Goal: Task Accomplishment & Management: Complete application form

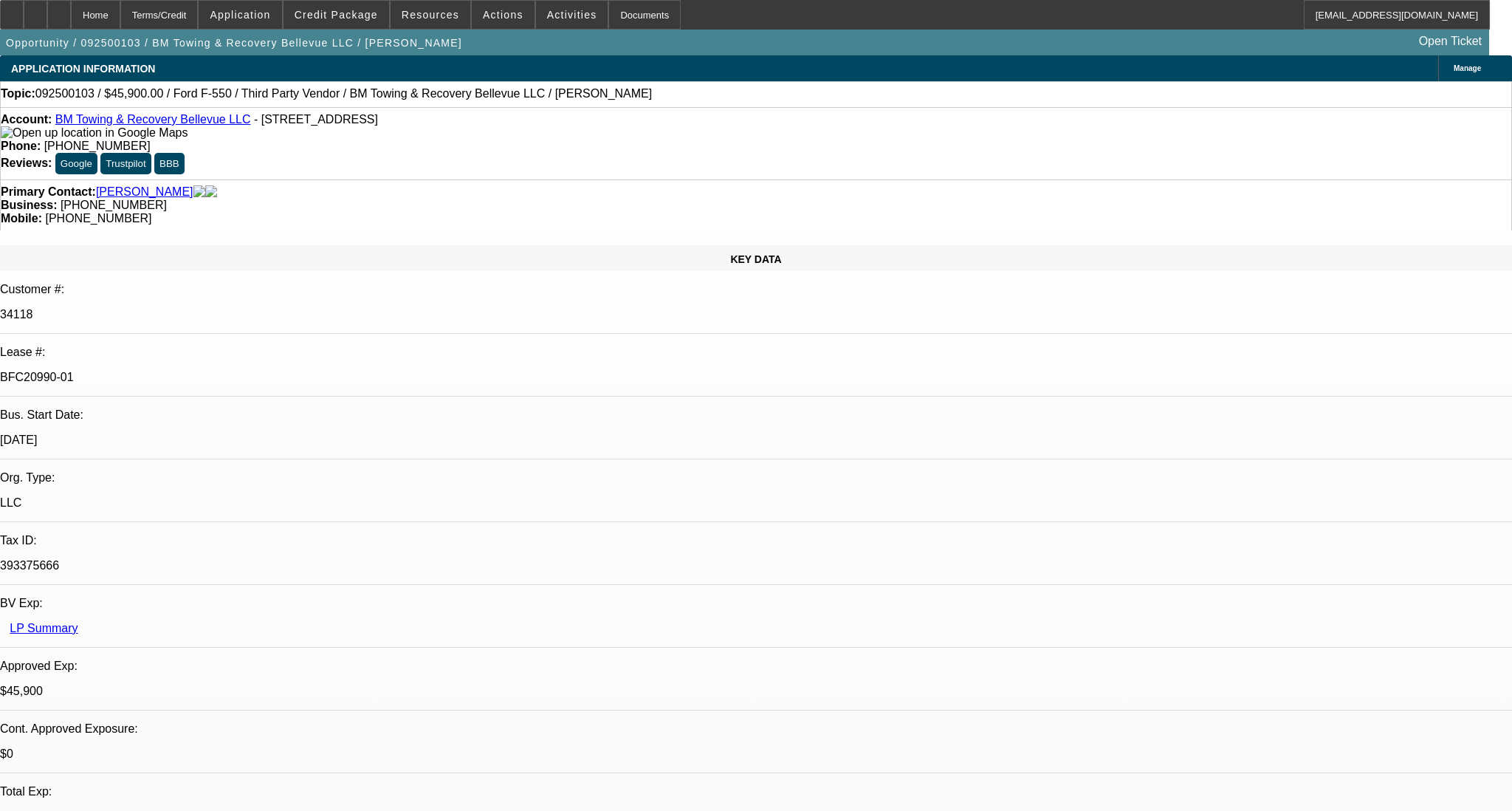
select select "0.15"
select select "2"
select select "0.1"
select select "0"
select select "2"
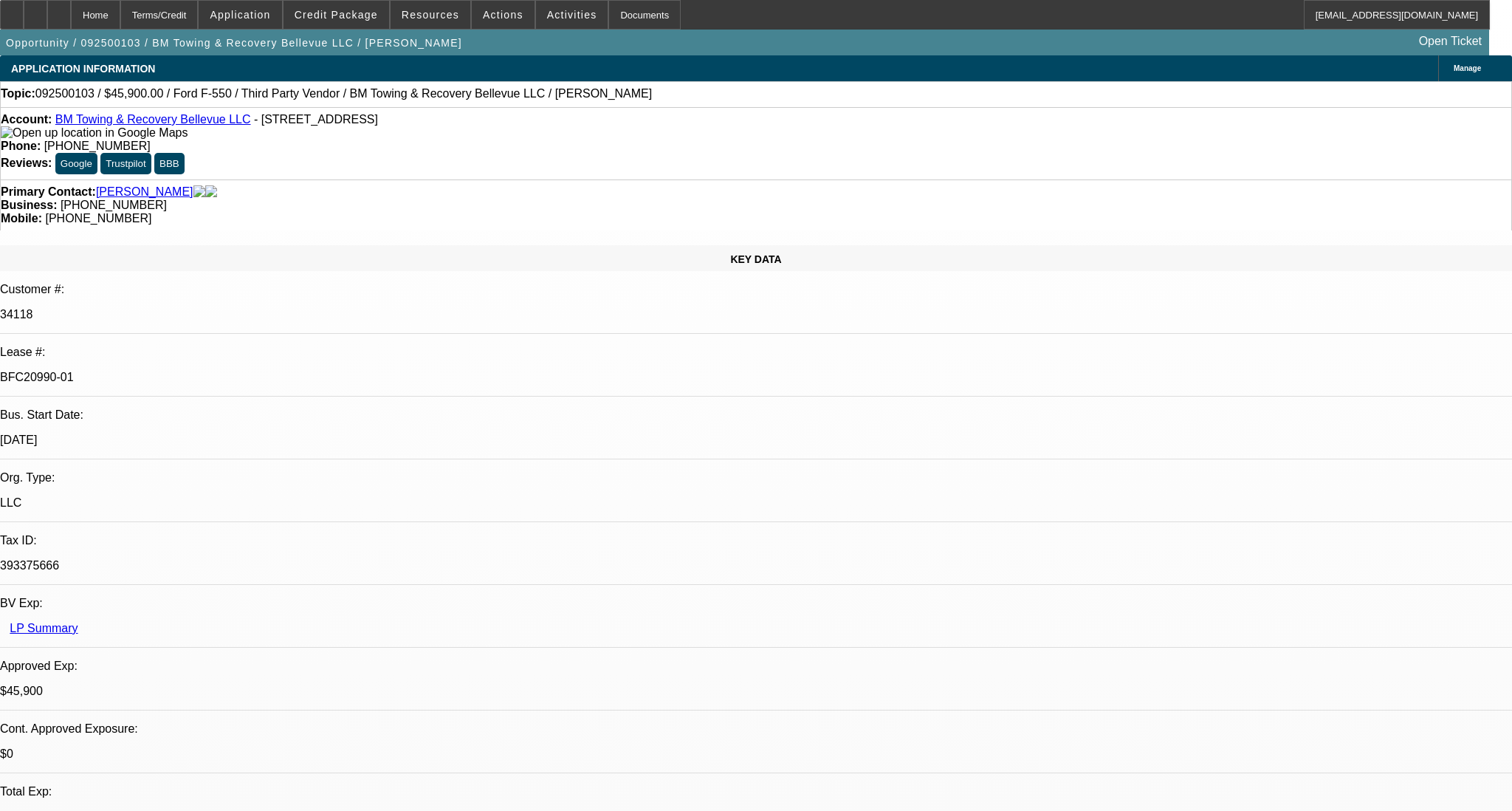
select select "0.1"
select select "1"
select select "2"
select select "4"
select select "1"
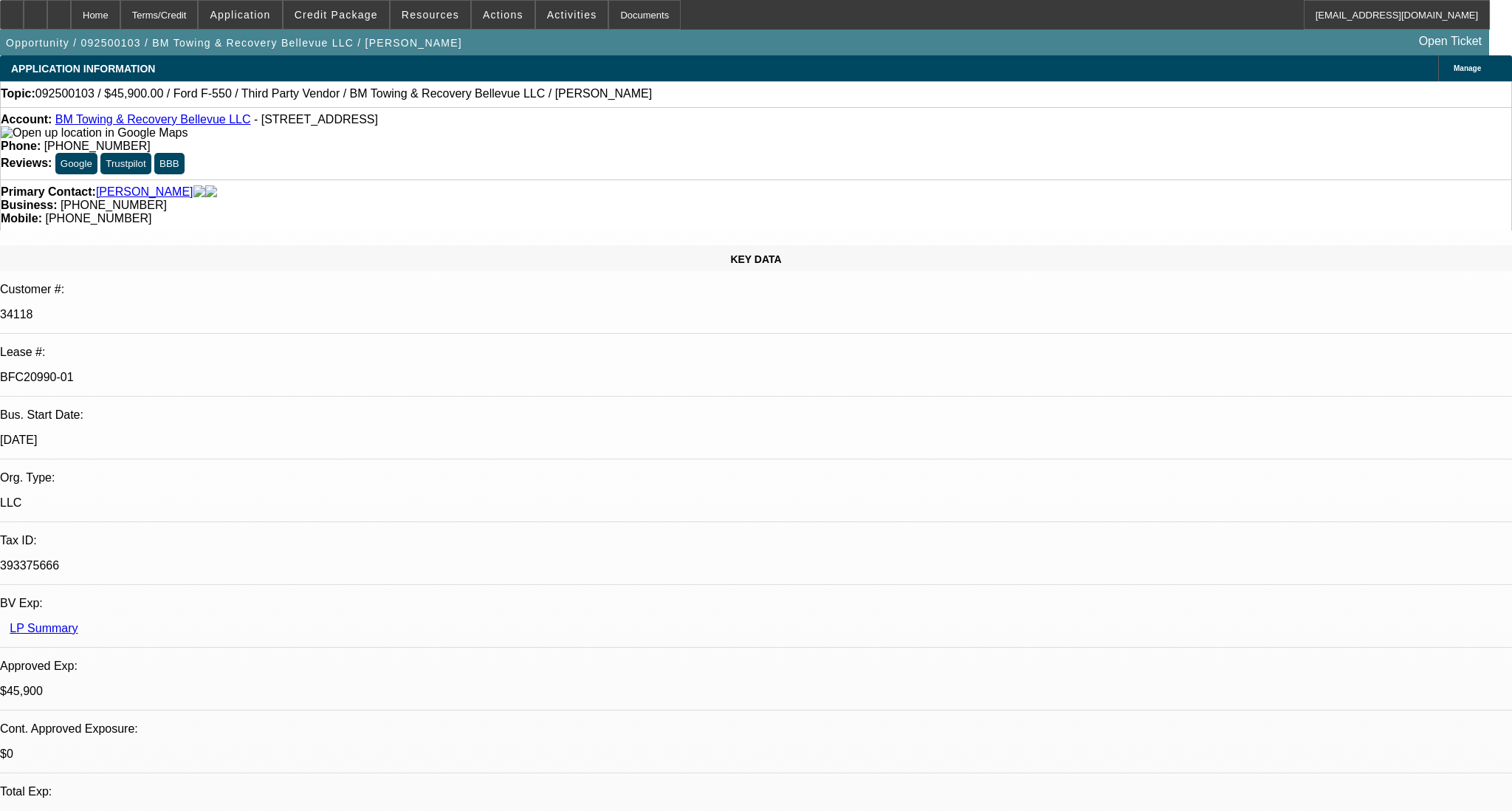
select select "2"
select select "4"
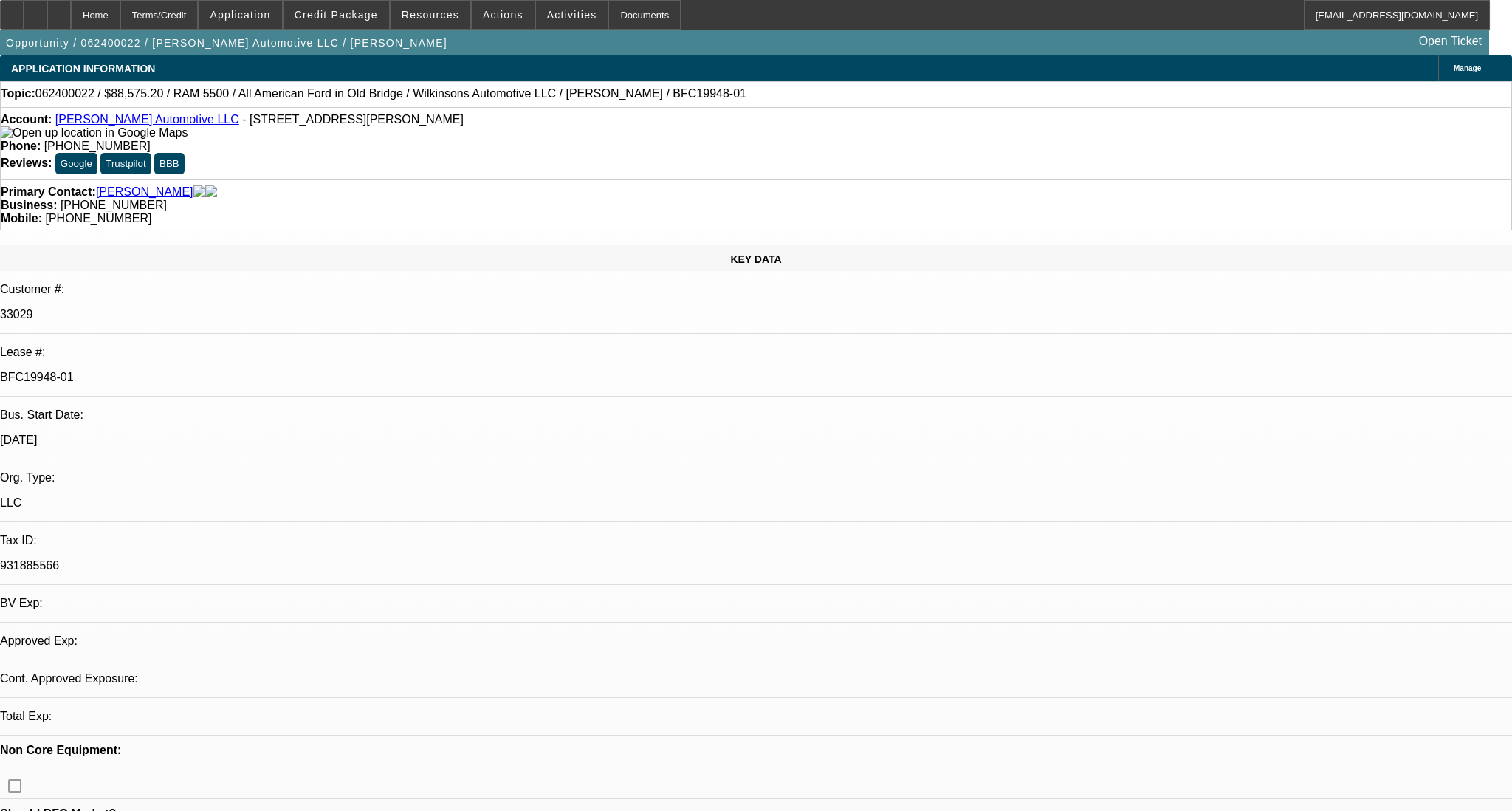
select select "0.2"
select select "2"
select select "0.1"
select select "0.2"
select select "2"
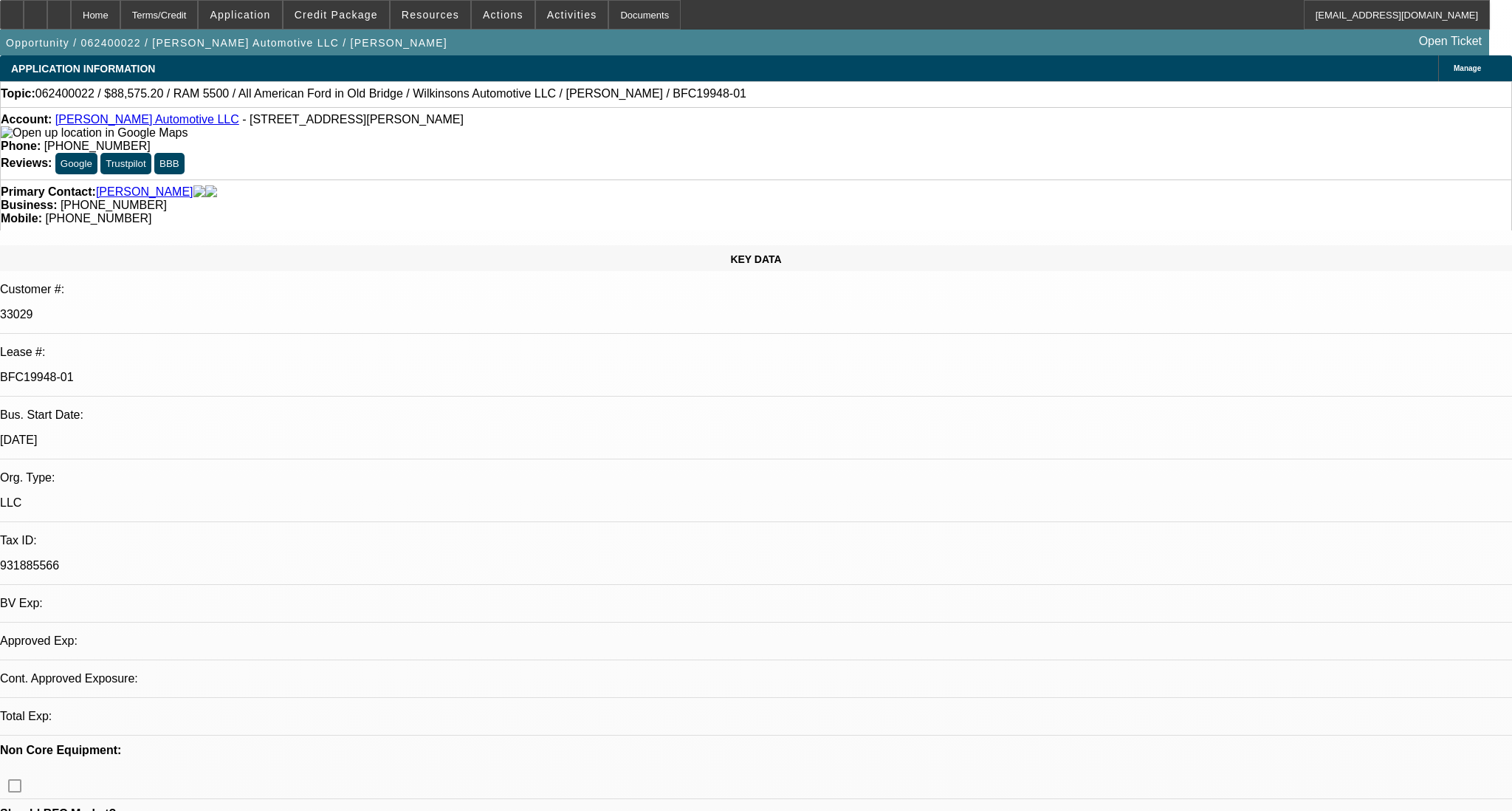
select select "0.1"
select select "0.2"
select select "2"
select select "0.1"
select select "0.2"
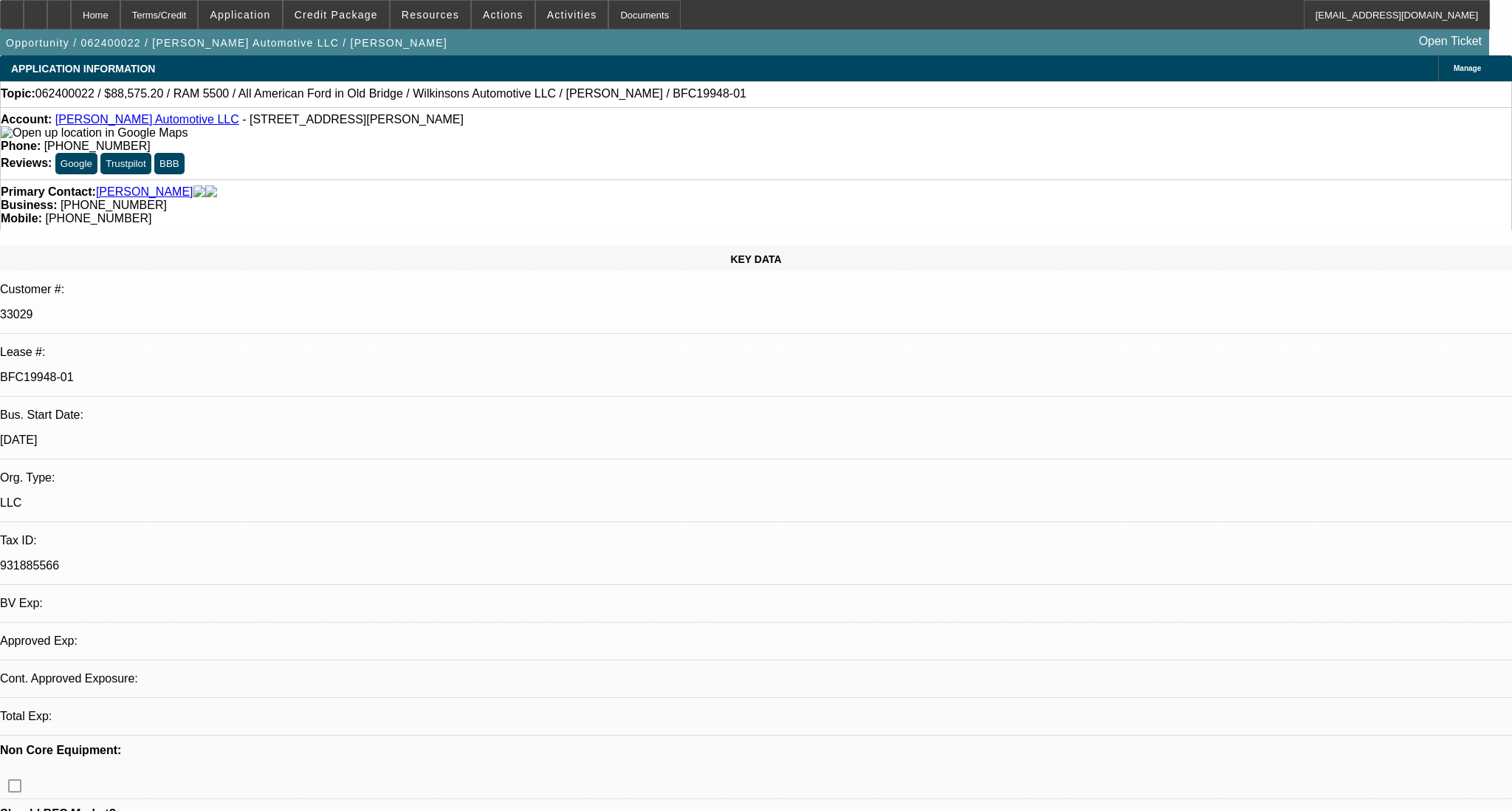
select select "2"
select select "0.1"
select select "1"
select select "2"
select select "4"
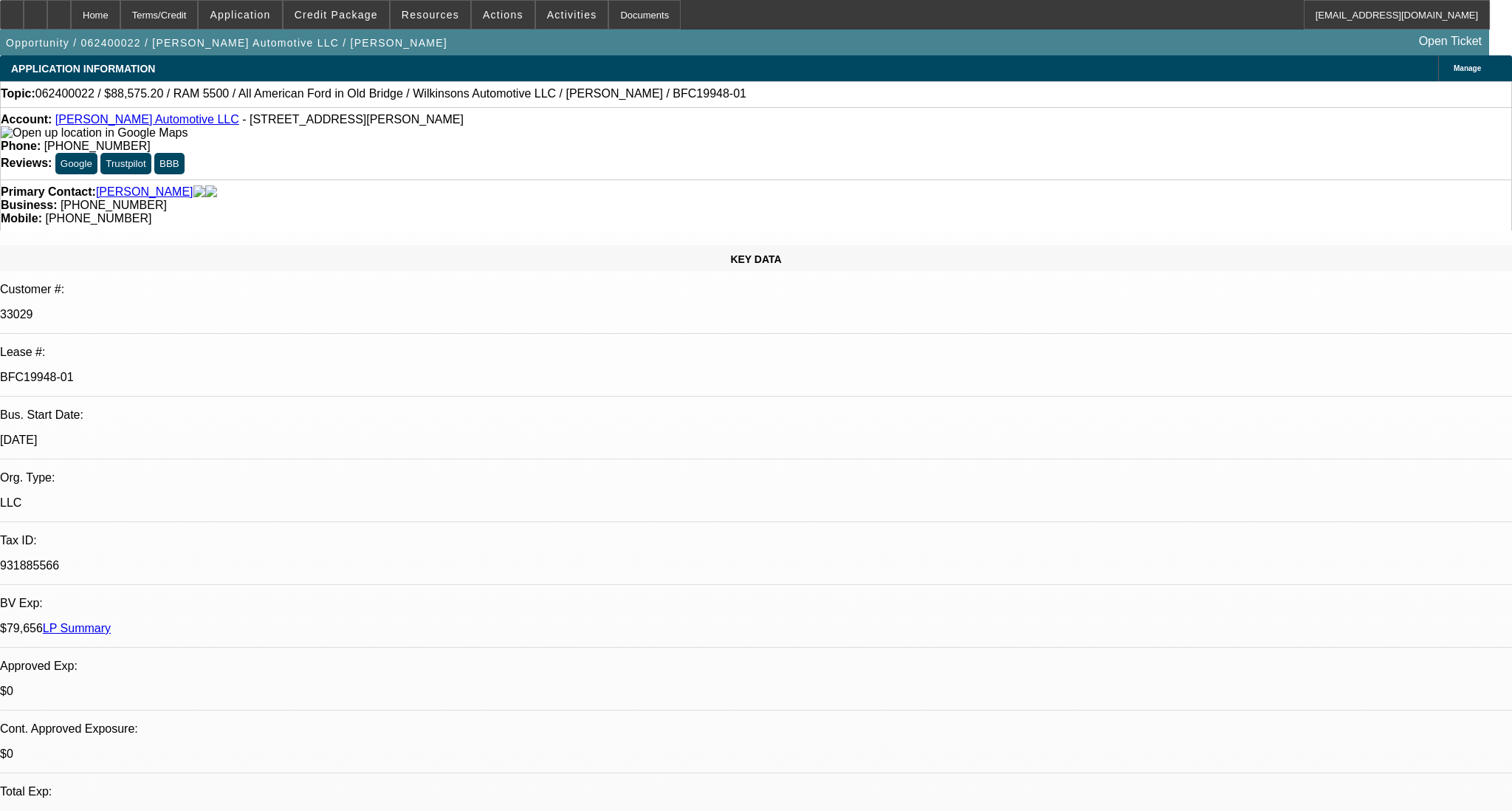
select select "1"
select select "2"
select select "4"
select select "1"
select select "2"
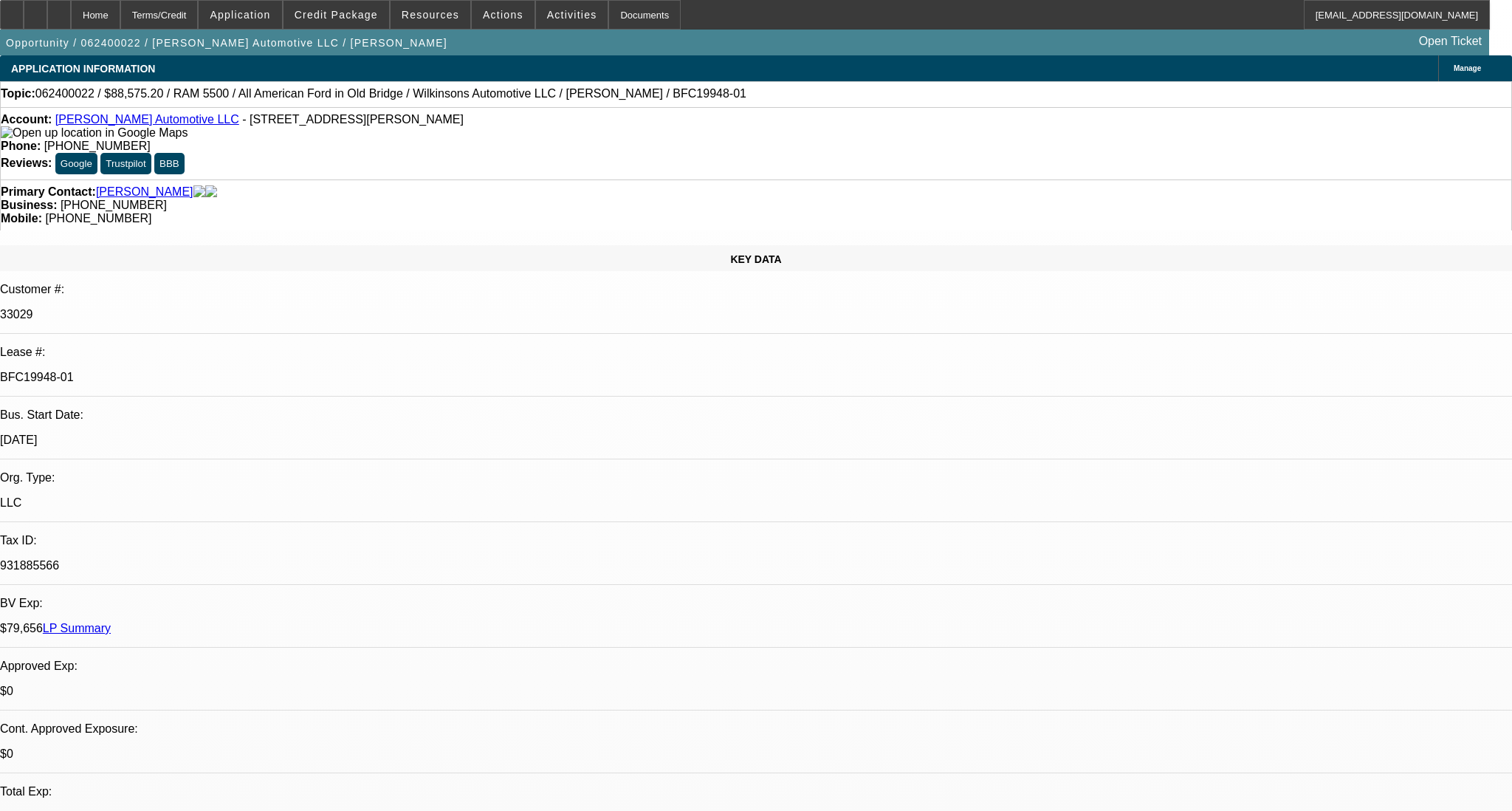
select select "4"
select select "1"
select select "2"
select select "4"
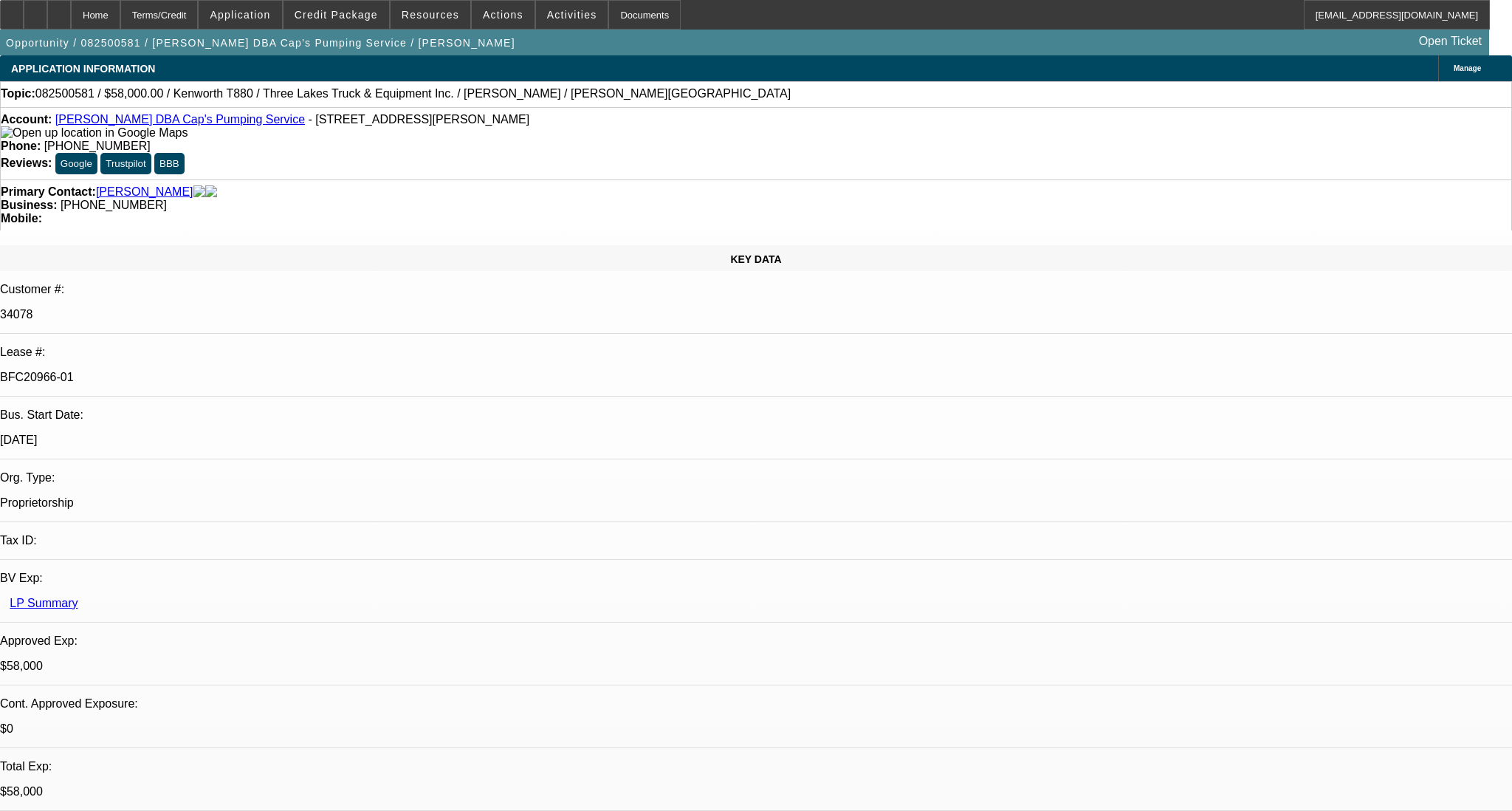
select select "0"
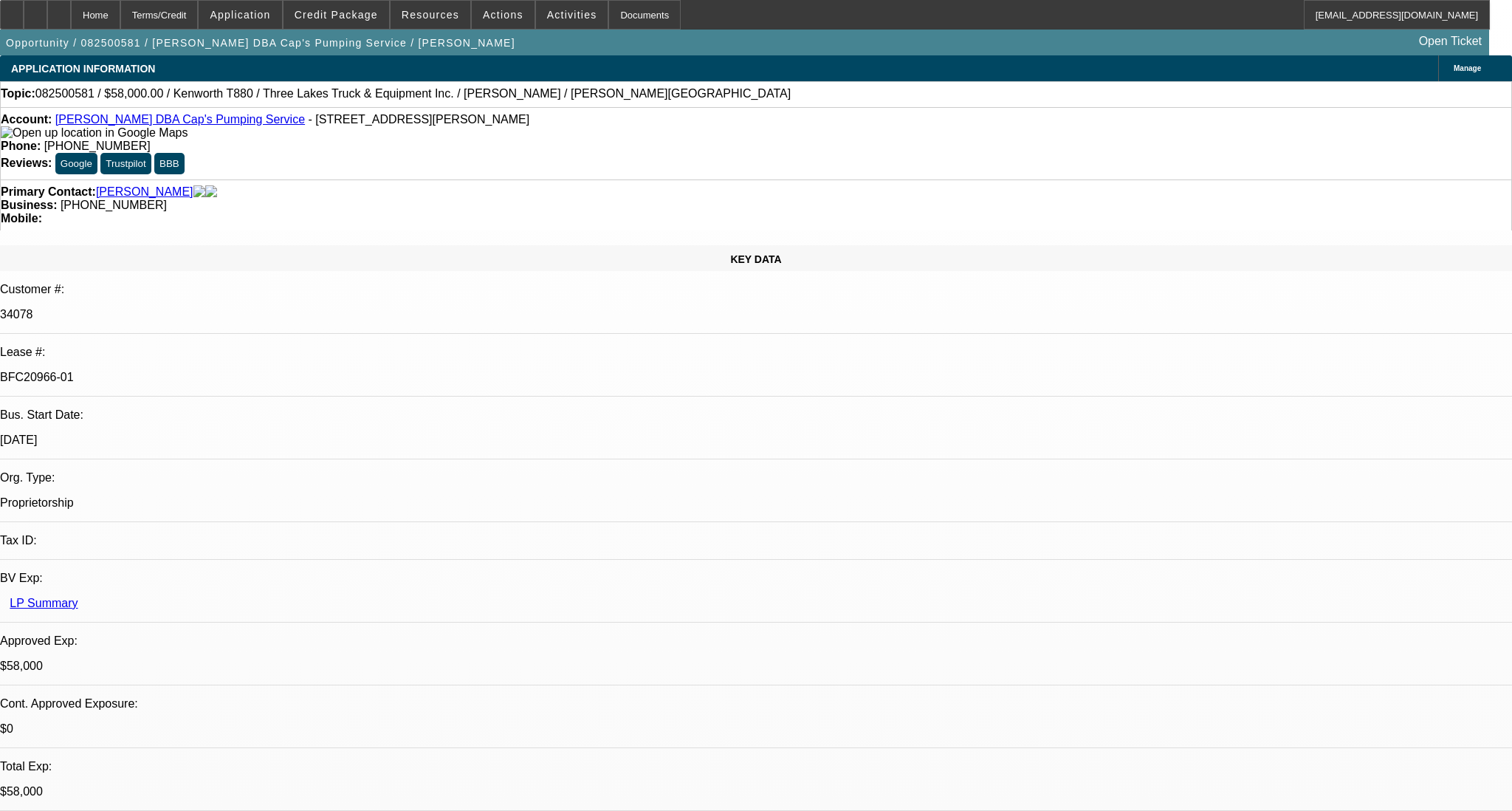
select select "0"
select select "0.1"
select select "0"
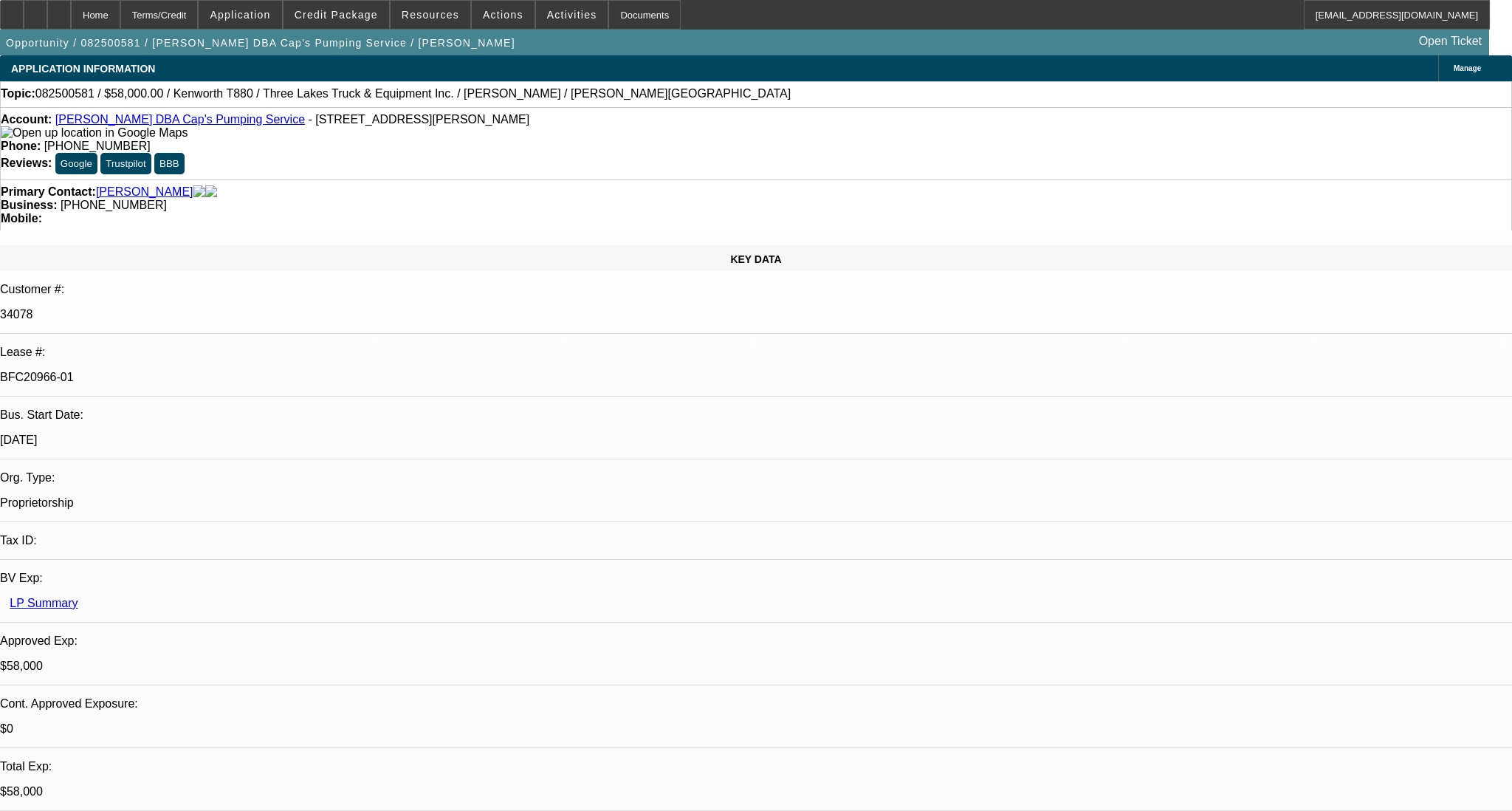
select select "0"
select select "0.1"
select select "1"
select select "9"
select select "6"
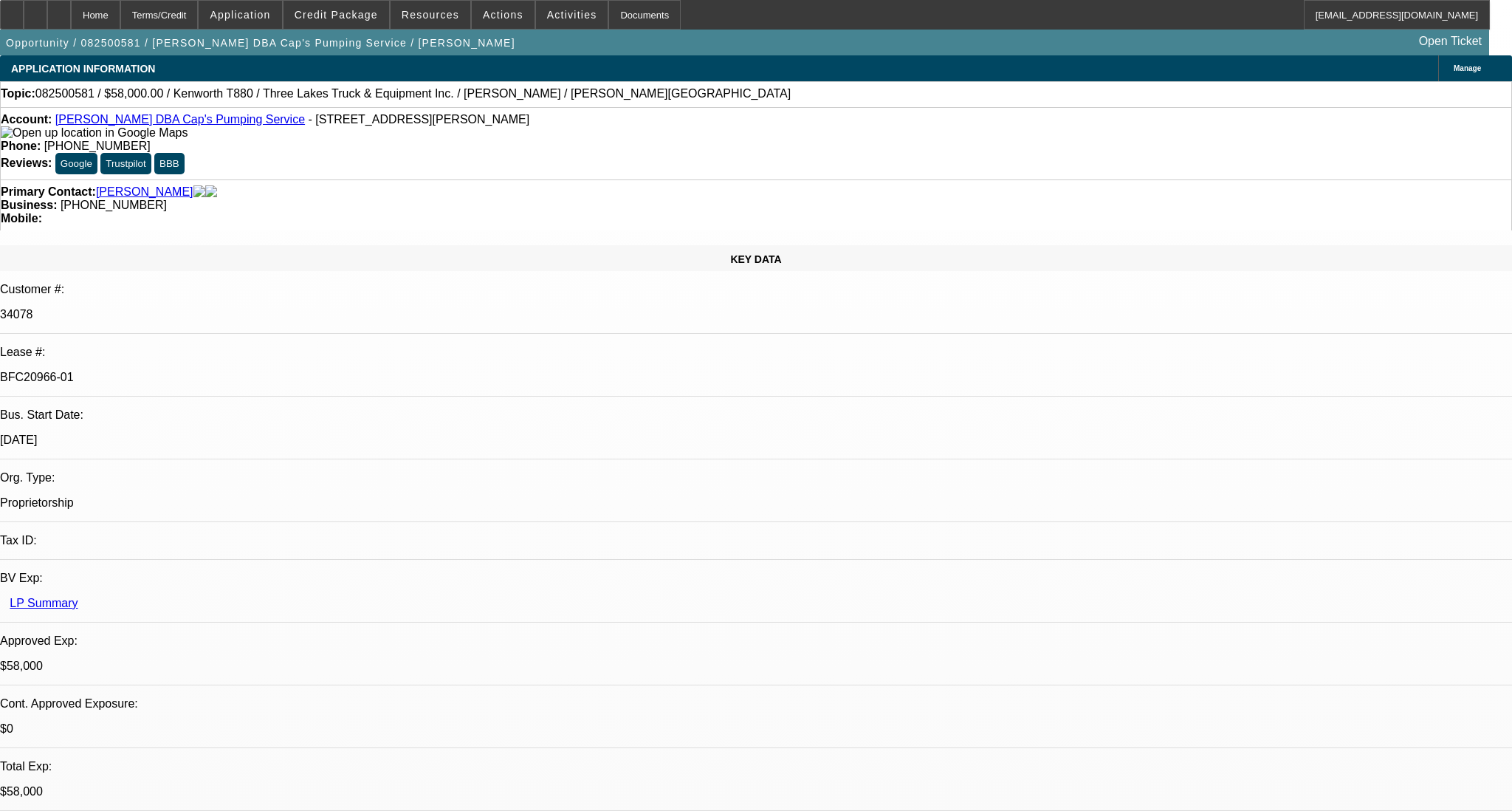
select select "1"
select select "9"
select select "6"
select select "1"
select select "9"
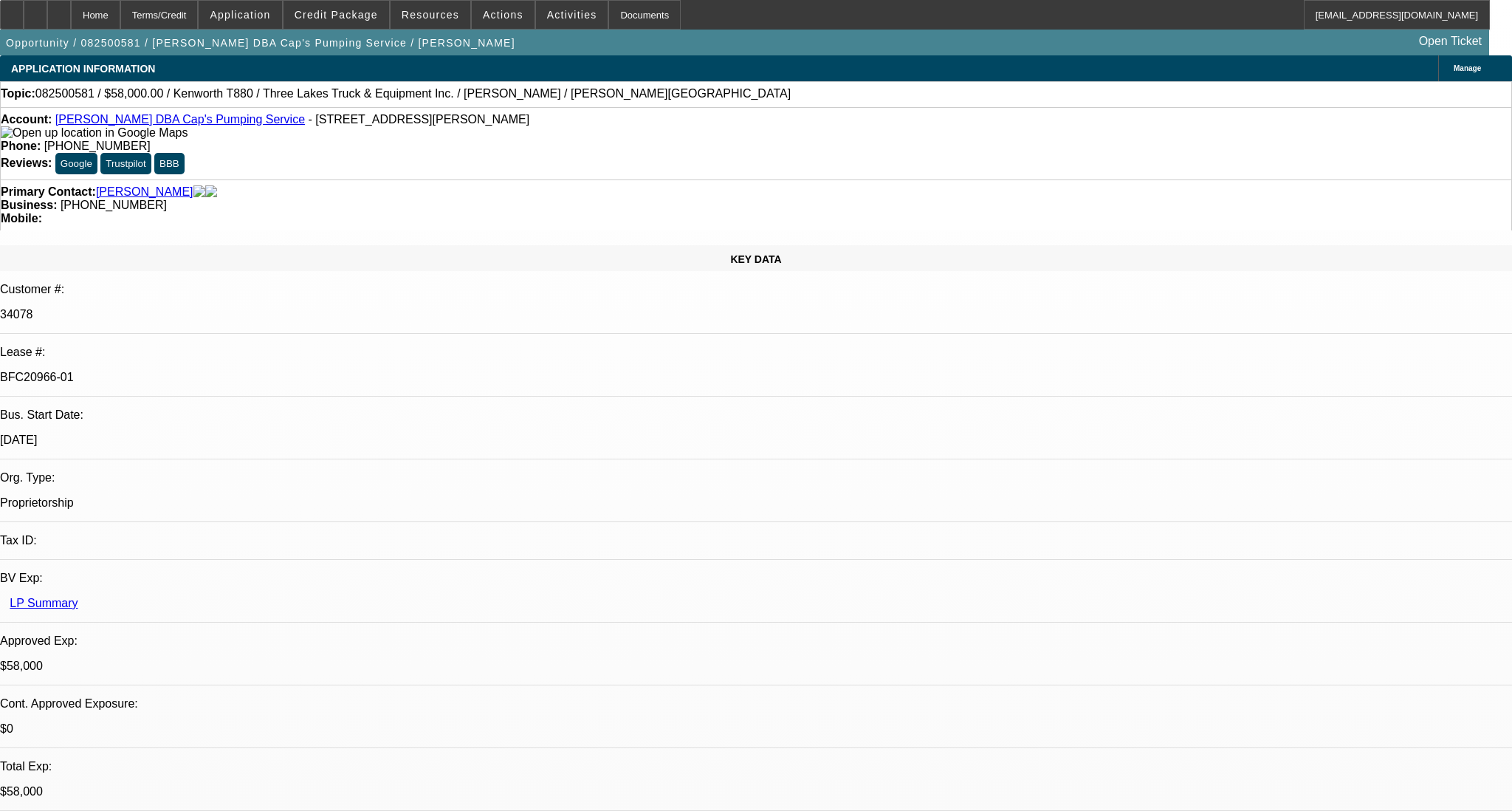
select select "4"
select select "1"
select select "4"
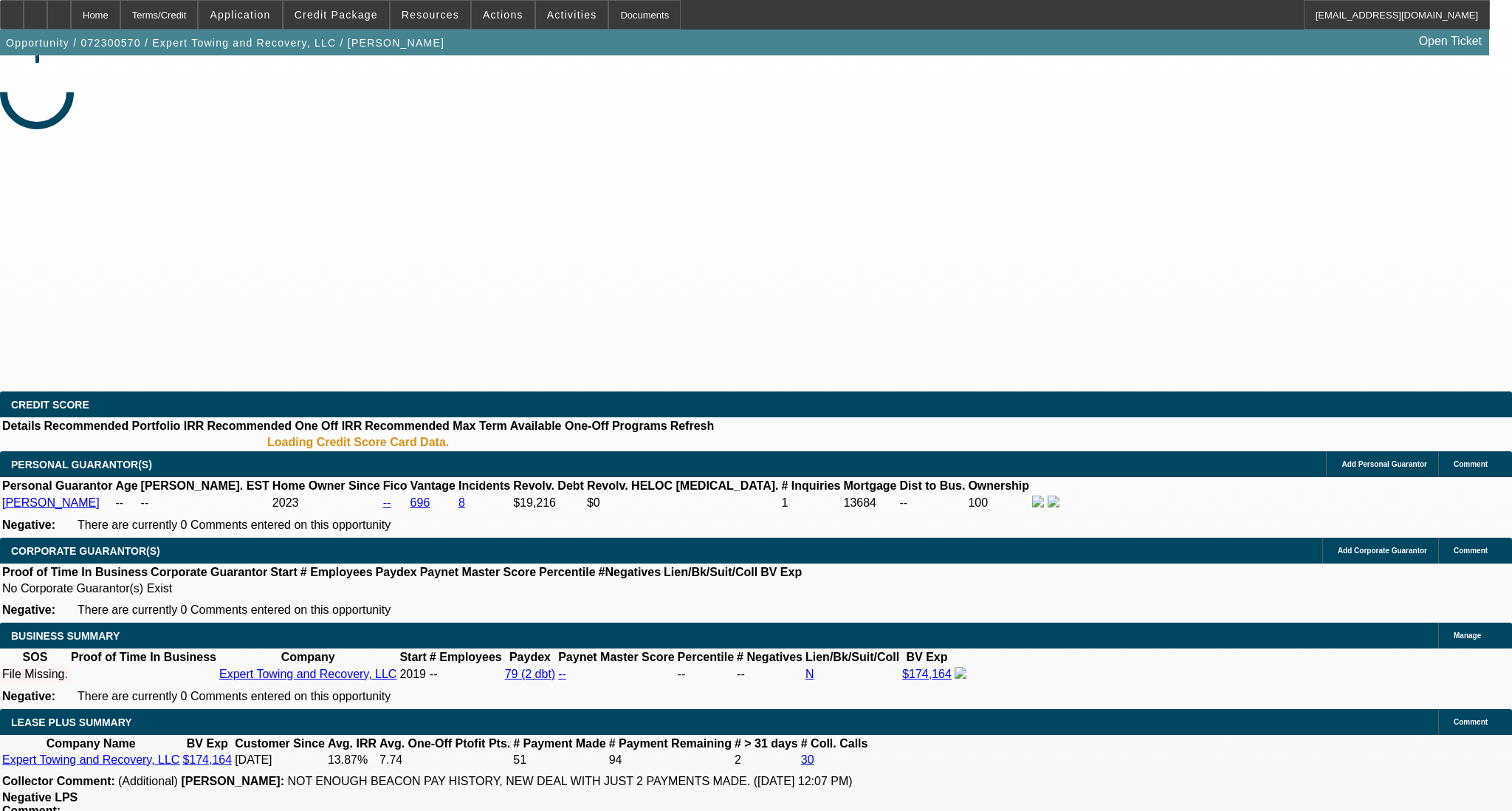
select select "0"
select select "0.1"
select select "4"
select select "0"
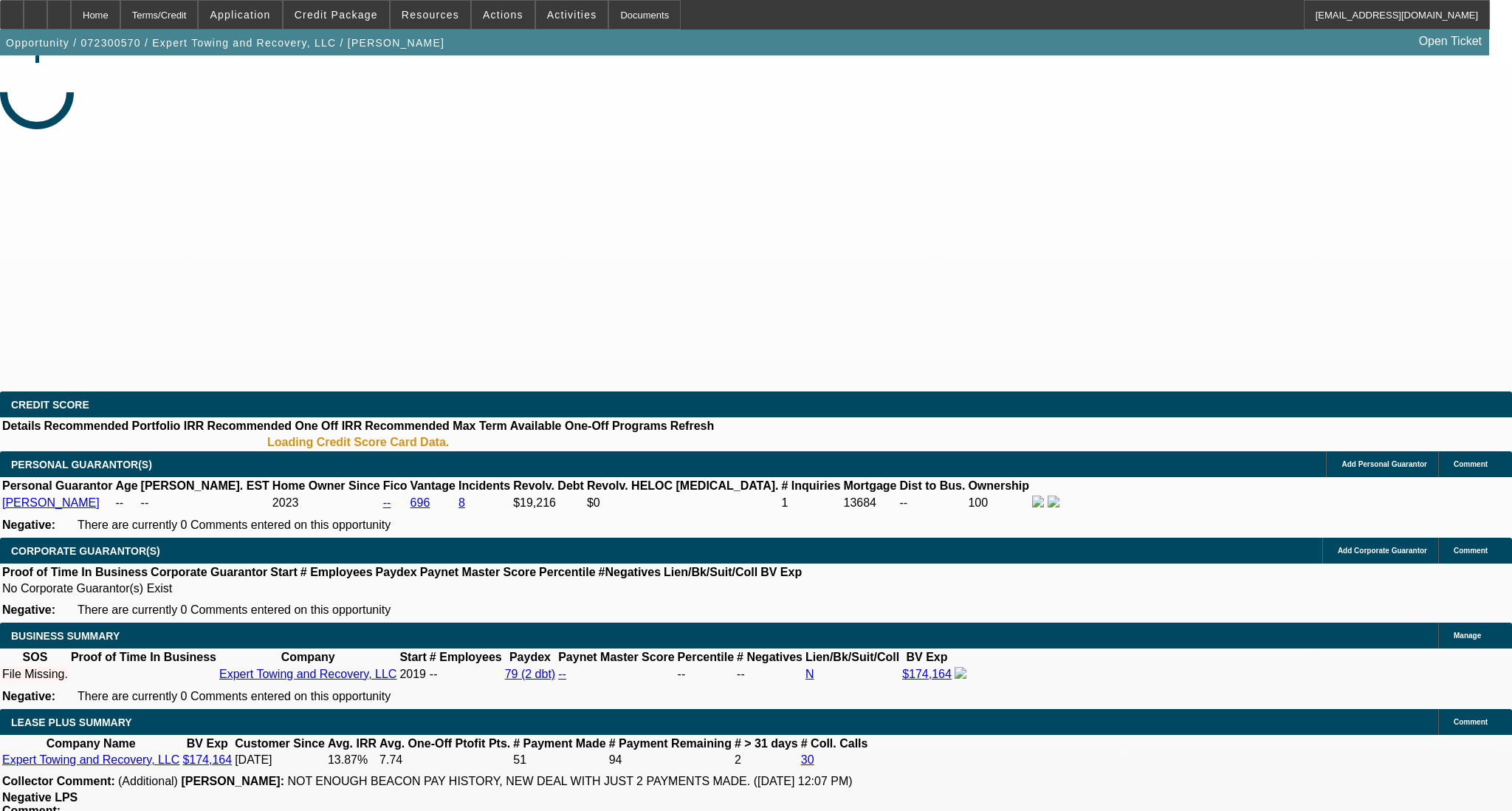
select select "0"
select select "0.1"
select select "4"
select select "0"
select select "2"
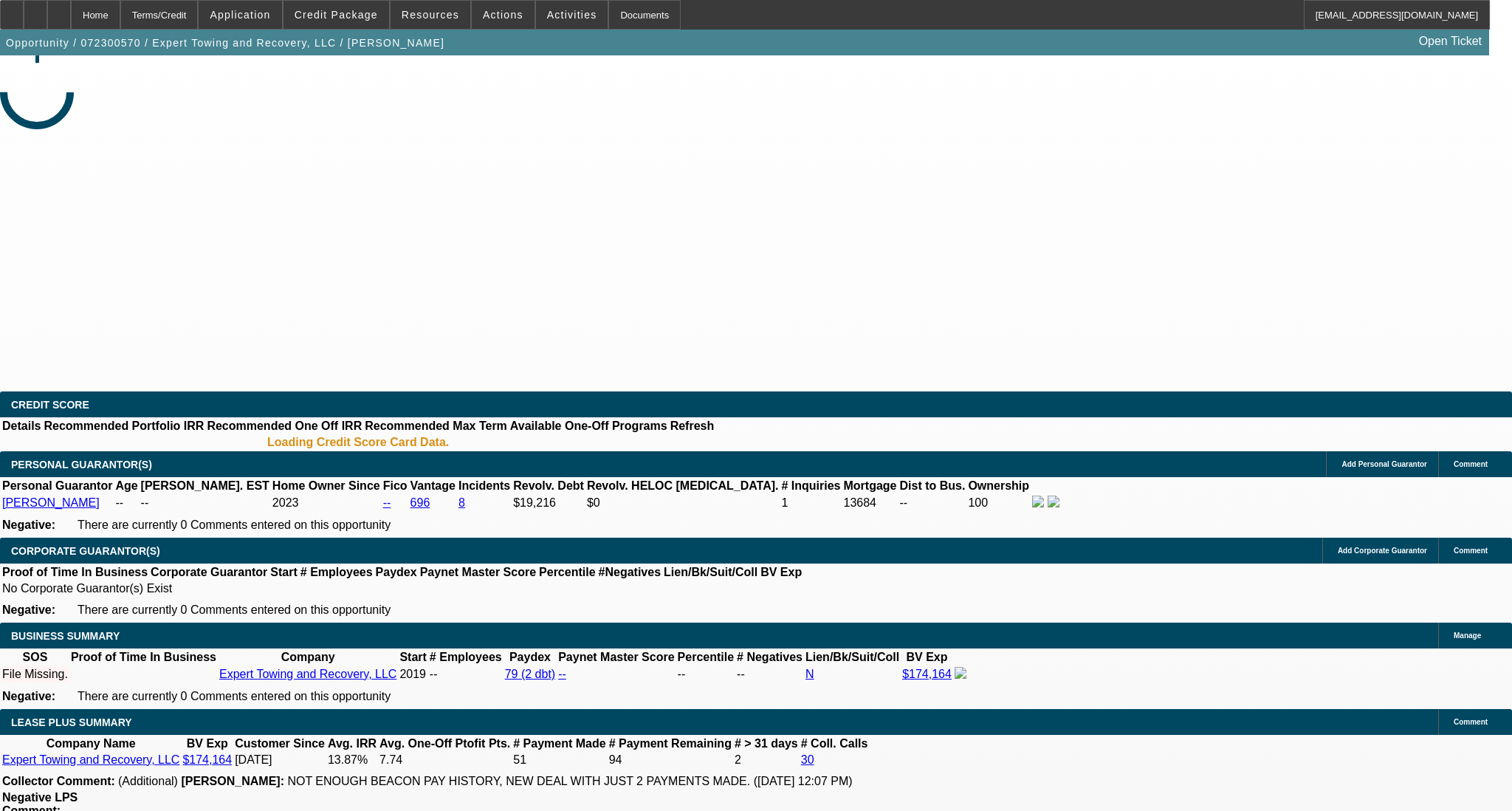
select select "2"
select select "0.1"
select select "4"
select select "0"
select select "2"
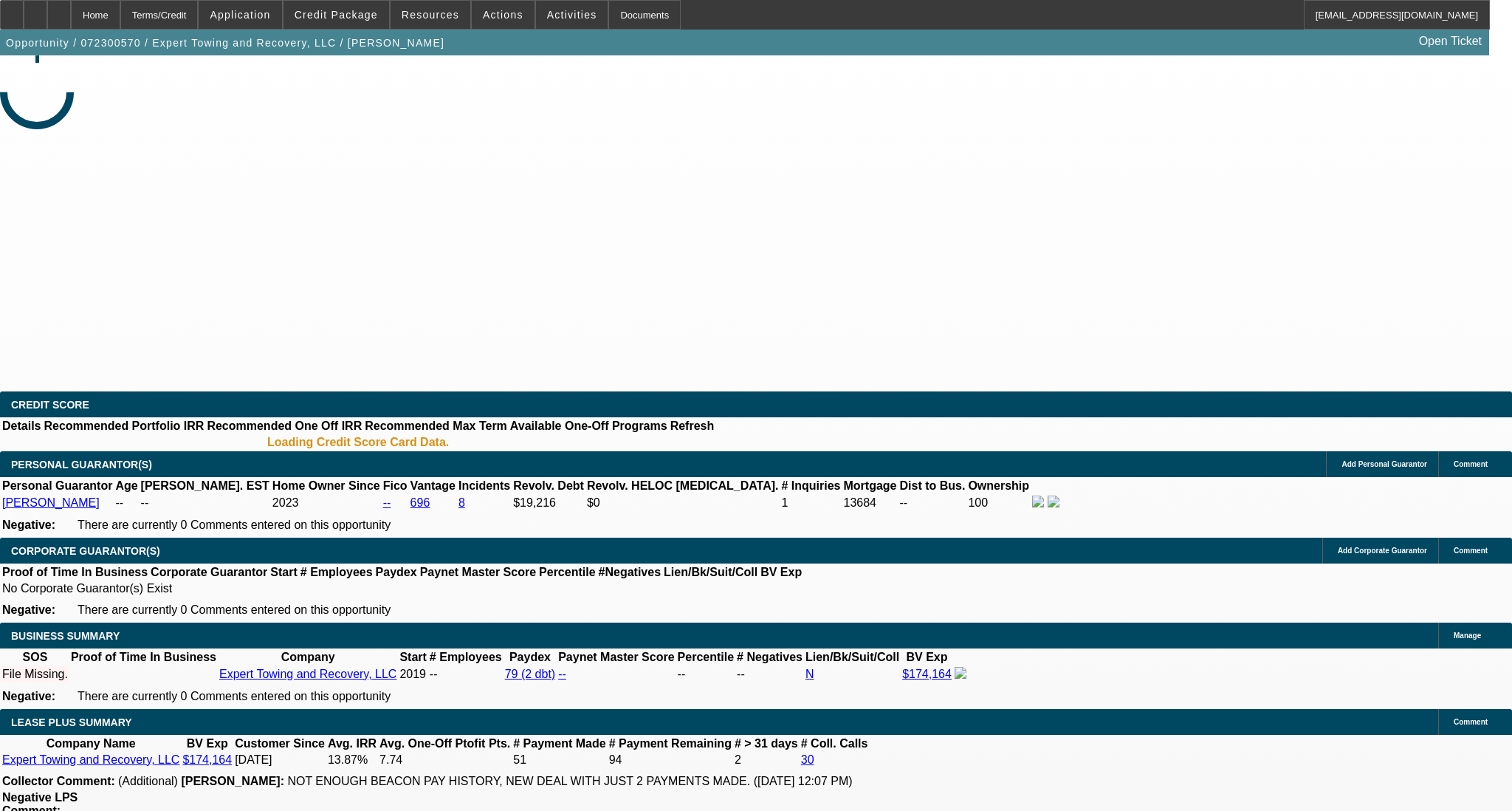
select select "2"
select select "0.1"
select select "4"
